Goal: Transaction & Acquisition: Book appointment/travel/reservation

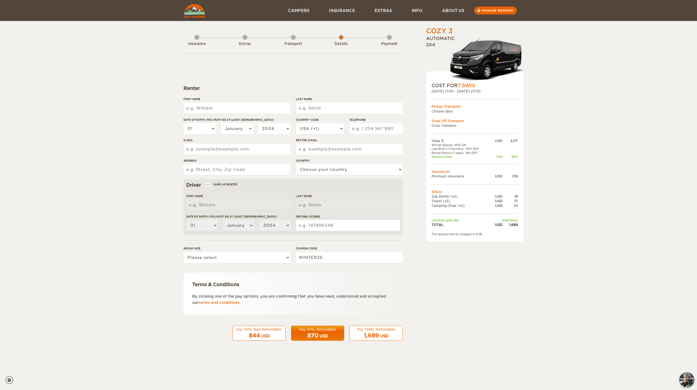
click at [238, 107] on input "First Name" at bounding box center [237, 108] width 107 height 11
type input "Sonal"
type input "Samal"
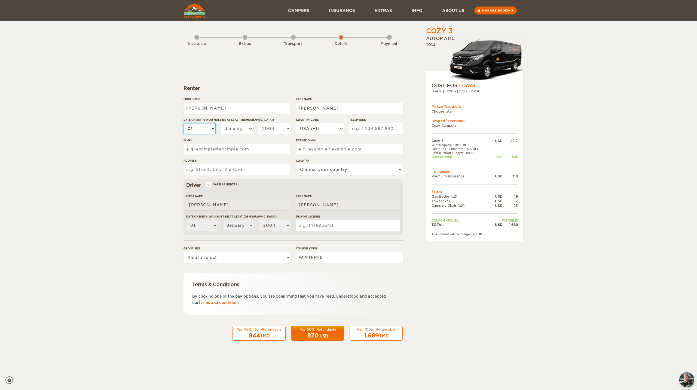
click at [209, 127] on select "01 02 03 04 05 06 07 08 09 10 11 12 13 14 15 16 17 18 19 20 21 22 23 24 25 26 2…" at bounding box center [200, 128] width 32 height 11
select select "24"
click at [184, 123] on select "01 02 03 04 05 06 07 08 09 10 11 12 13 14 15 16 17 18 19 20 21 22 23 24 25 26 2…" at bounding box center [200, 128] width 32 height 11
select select "24"
click at [234, 126] on select "January February March April May June July August September October November De…" at bounding box center [237, 128] width 32 height 11
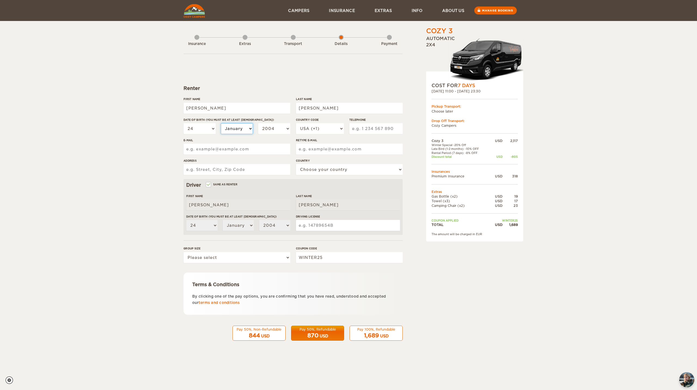
select select "06"
click at [221, 123] on select "January February March April May June July August September October November De…" at bounding box center [237, 128] width 32 height 11
select select "06"
click at [272, 129] on select "2004 2003 2002 2001 2000 1999 1998 1997 1996 1995 1994 1993 1992 1991 1990 1989…" at bounding box center [274, 128] width 32 height 11
select select "1999"
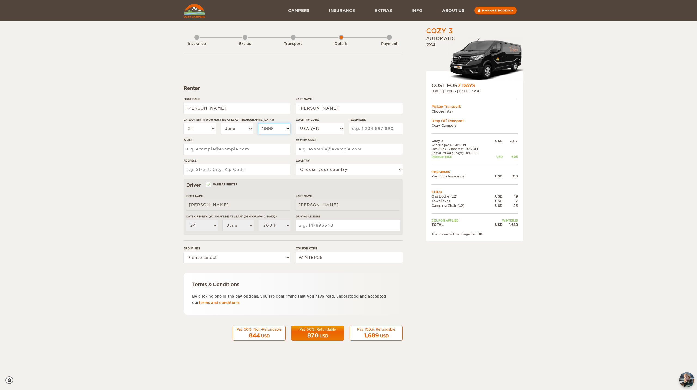
click at [258, 123] on select "2004 2003 2002 2001 2000 1999 1998 1997 1996 1995 1994 1993 1992 1991 1990 1989…" at bounding box center [274, 128] width 32 height 11
select select "1999"
click at [317, 127] on select "USA (+1) UK (+44) Germany (+49) Algeria (+213) Andorra (+376) Angola (+244) Ang…" at bounding box center [320, 128] width 48 height 11
click at [381, 128] on input "Telephone" at bounding box center [376, 128] width 53 height 11
type input "8325382907"
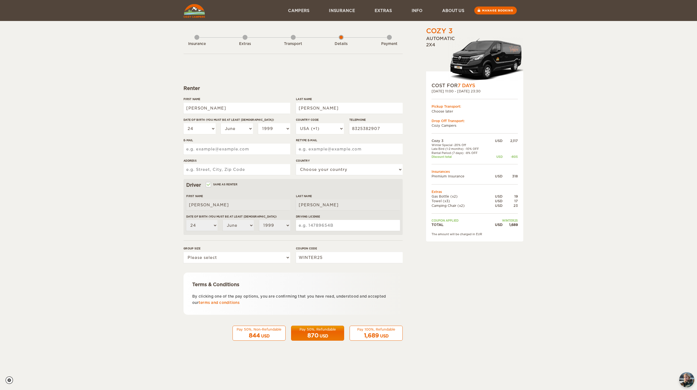
click at [206, 151] on input "E-mail" at bounding box center [237, 149] width 107 height 11
type input "ssamal9@gmail.com"
type input "8213 Meadow Rd"
click at [316, 171] on select "Choose your country United States United Kingdom Germany Afghanistan Albania Al…" at bounding box center [349, 169] width 107 height 11
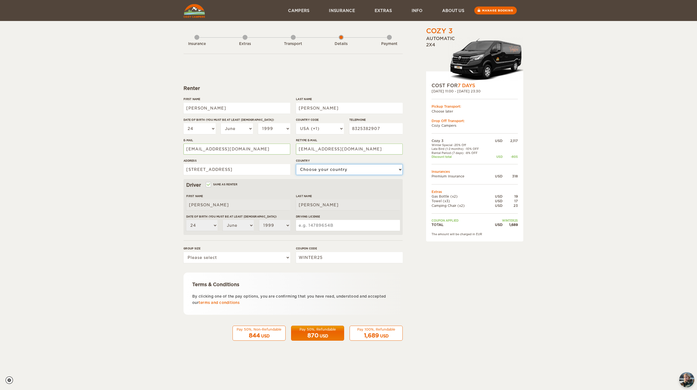
select select "222"
click at [296, 164] on select "Choose your country United States United Kingdom Germany Afghanistan Albania Al…" at bounding box center [349, 169] width 107 height 11
click at [248, 169] on input "8213 Meadow Rd" at bounding box center [237, 169] width 107 height 11
type input "8213 Meadow Rd, Dallas, TX, USA"
click at [321, 227] on input "Driving License" at bounding box center [348, 225] width 104 height 11
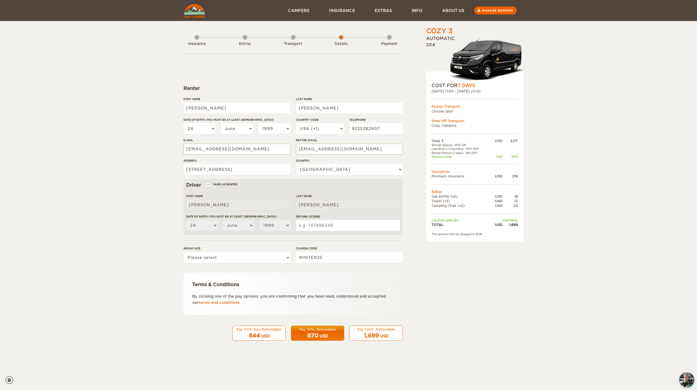
click at [338, 226] on input "Driving License" at bounding box center [348, 225] width 104 height 11
type input "41227414"
click at [248, 259] on select "Please select 1 2 3" at bounding box center [237, 257] width 107 height 11
select select "2"
click at [184, 252] on select "Please select 1 2 3" at bounding box center [237, 257] width 107 height 11
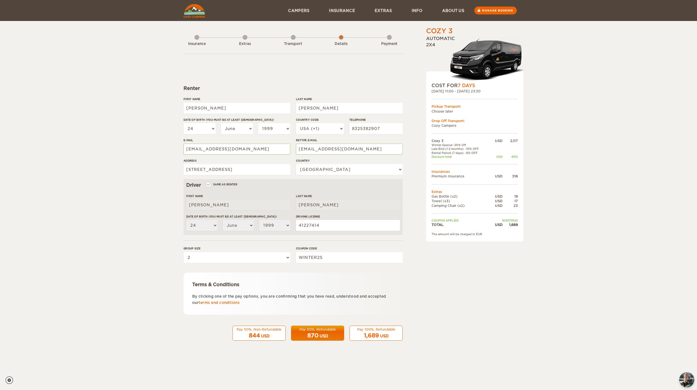
click at [375, 337] on span "1,689" at bounding box center [371, 335] width 15 height 7
click at [375, 333] on span "1,689" at bounding box center [371, 335] width 15 height 7
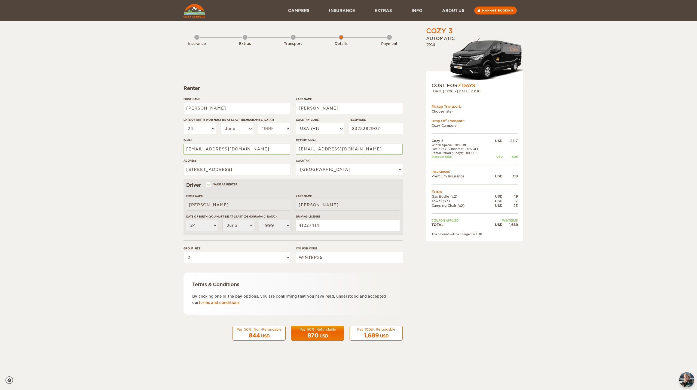
click at [375, 333] on span "1,689" at bounding box center [371, 335] width 15 height 7
click at [314, 333] on span "870" at bounding box center [313, 335] width 11 height 7
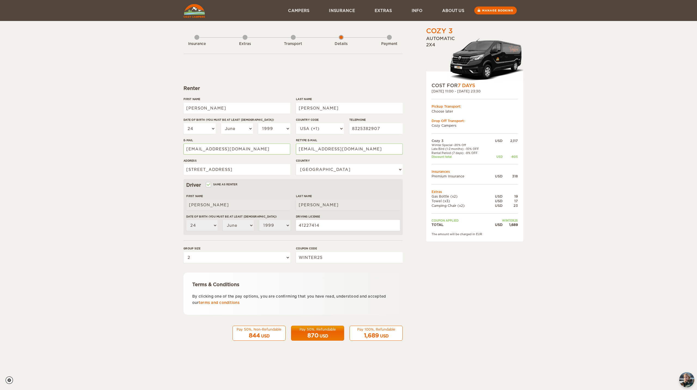
click at [380, 335] on div "1,689 USD" at bounding box center [376, 336] width 46 height 8
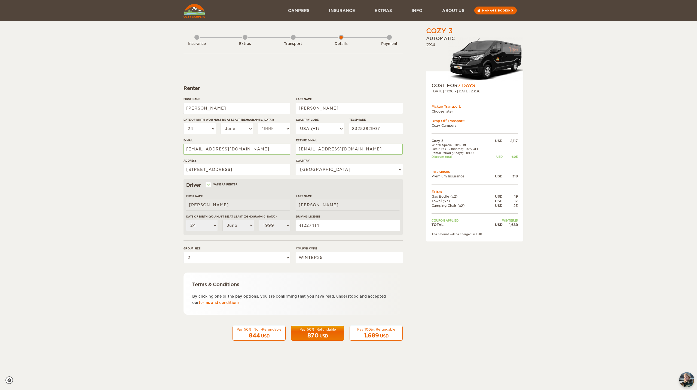
click at [380, 335] on div "1,689 USD" at bounding box center [376, 336] width 46 height 8
click at [381, 332] on div "1,689 USD" at bounding box center [376, 336] width 46 height 8
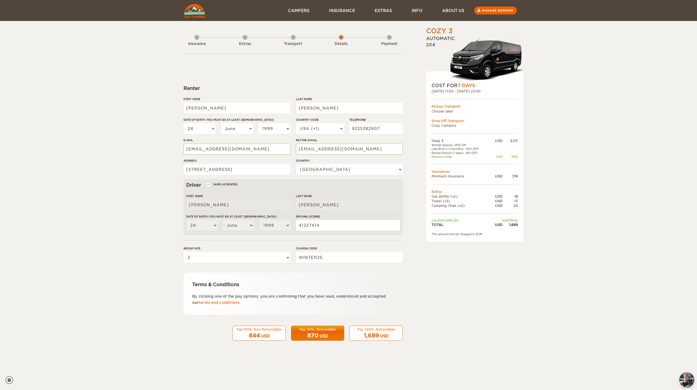
click at [381, 332] on div "1,689 USD" at bounding box center [376, 336] width 46 height 8
click at [386, 329] on div "Pay 100%, Refundable" at bounding box center [376, 329] width 46 height 5
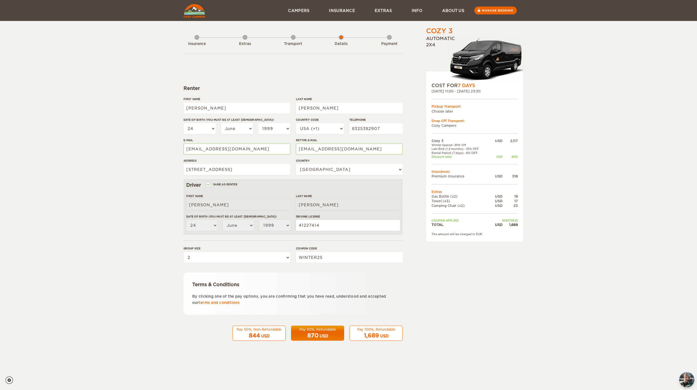
click at [368, 330] on div "Pay 100%, Refundable" at bounding box center [376, 329] width 46 height 5
click at [358, 330] on div "Pay 100%, Refundable" at bounding box center [376, 329] width 46 height 5
click at [263, 328] on div "Pay 50%, Non-Refundable" at bounding box center [259, 329] width 46 height 5
click at [328, 335] on div "USD" at bounding box center [324, 335] width 8 height 5
click at [381, 336] on div "USD" at bounding box center [384, 335] width 8 height 5
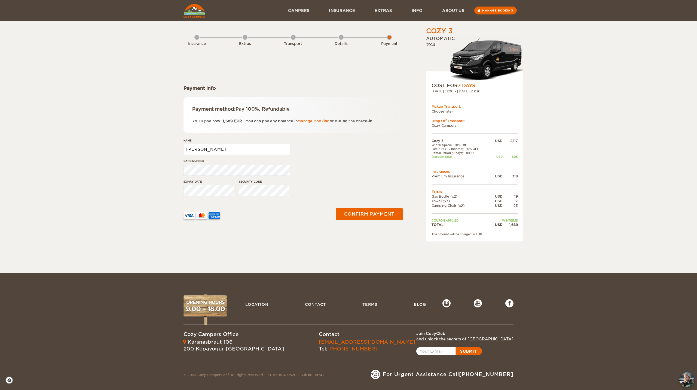
click at [224, 150] on input "Sonal" at bounding box center [237, 149] width 107 height 11
type input "Sonal Samal"
click at [375, 174] on div "Card number" at bounding box center [293, 169] width 219 height 20
click at [365, 215] on button "Confirm payment" at bounding box center [369, 214] width 69 height 12
